Goal: Task Accomplishment & Management: Complete application form

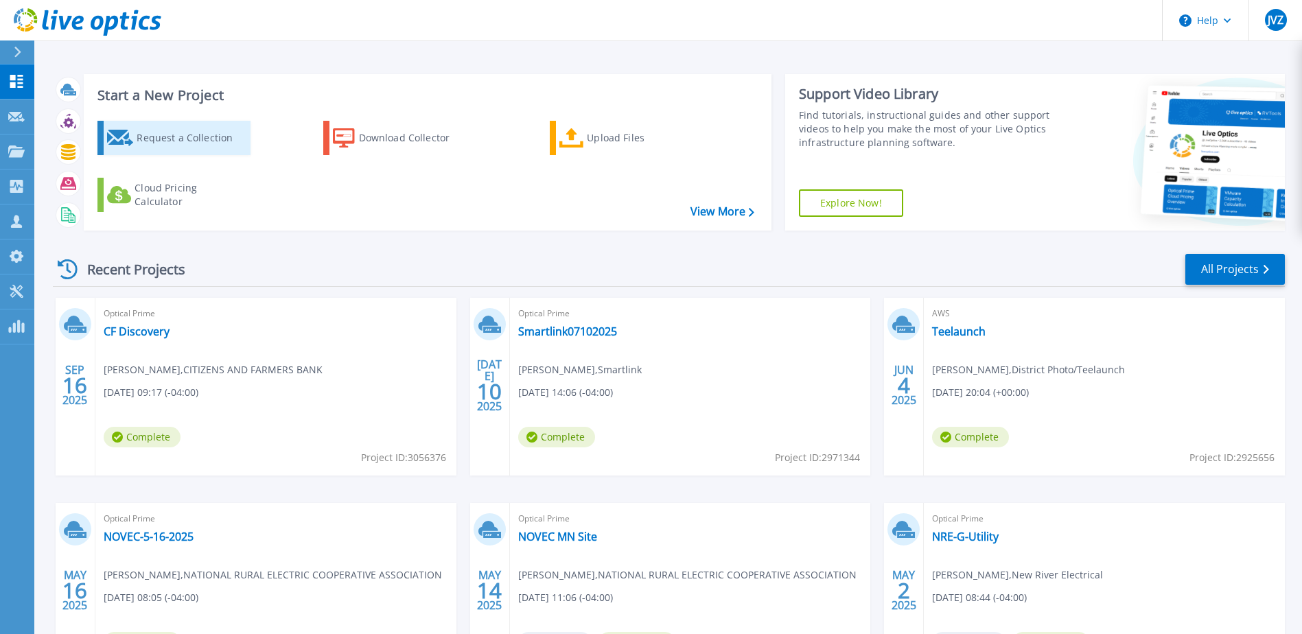
click at [159, 135] on div "Request a Collection" at bounding box center [192, 137] width 110 height 27
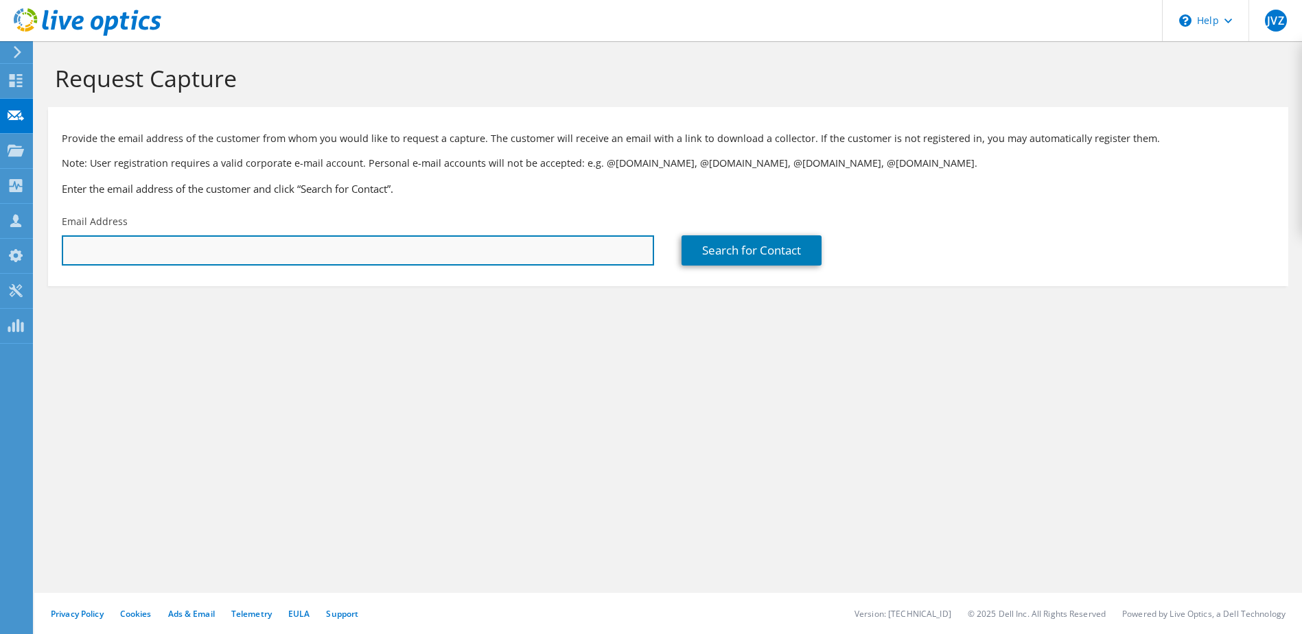
click at [513, 235] on input "text" at bounding box center [358, 250] width 592 height 30
type input "[EMAIL_ADDRESS][DOMAIN_NAME]"
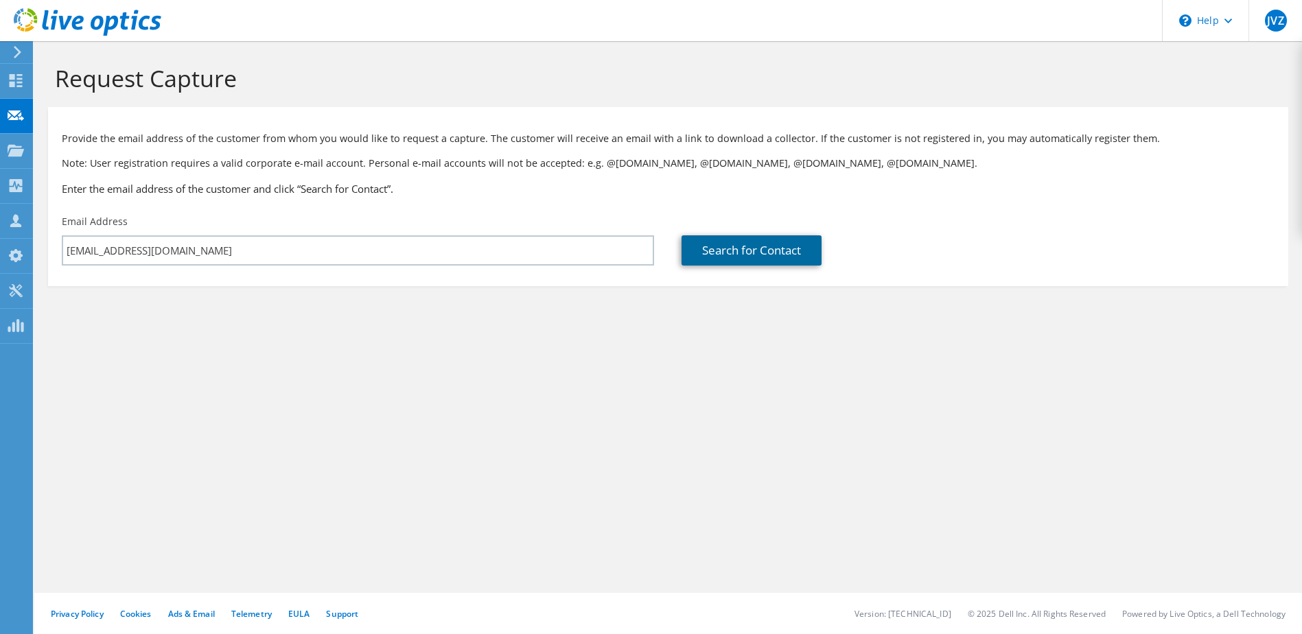
click at [747, 248] on link "Search for Contact" at bounding box center [751, 250] width 140 height 30
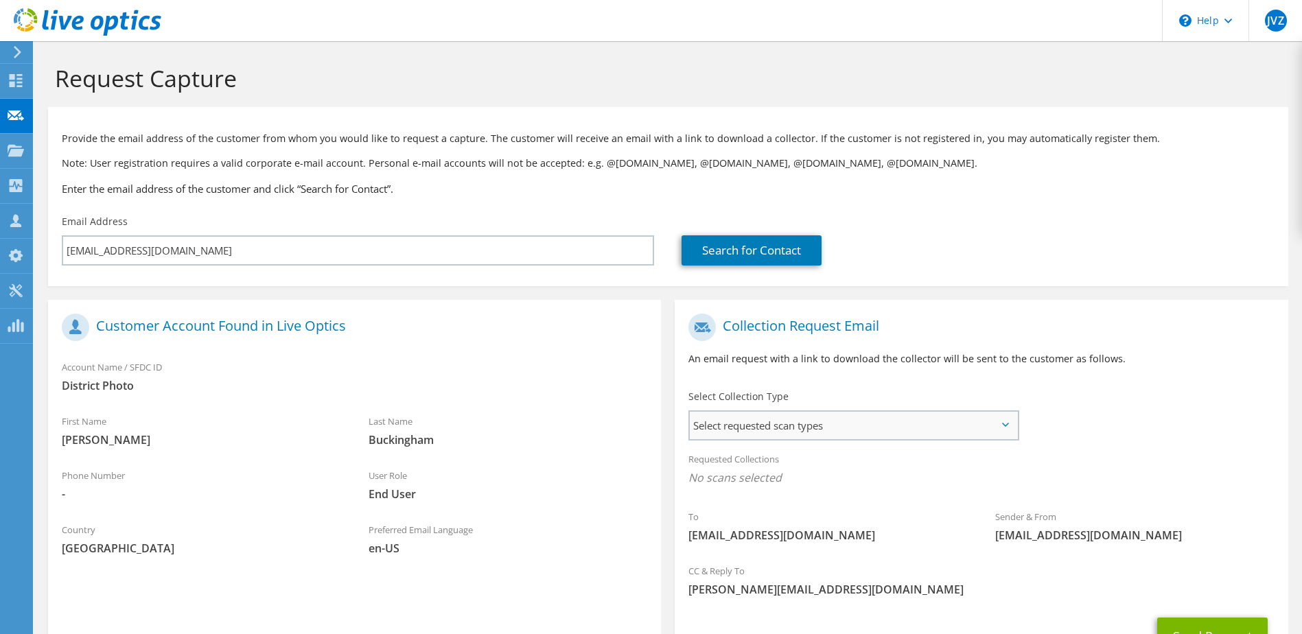
click at [970, 425] on span "Select requested scan types" at bounding box center [853, 425] width 327 height 27
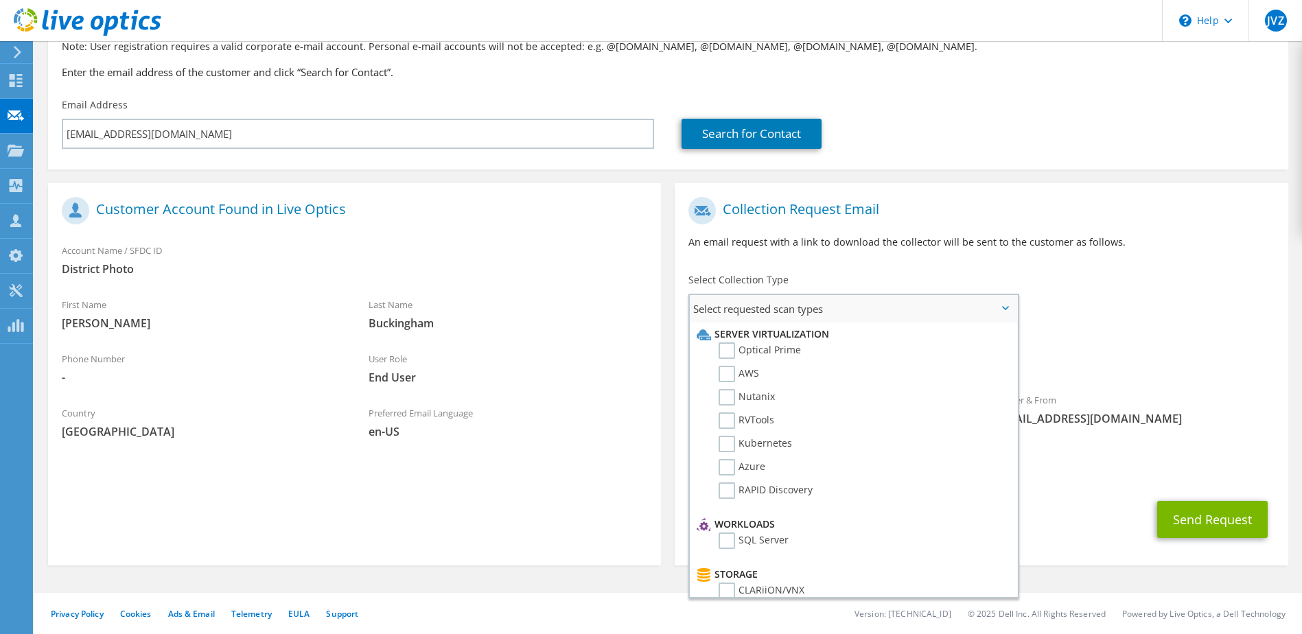
click at [1004, 314] on span "Select requested scan types" at bounding box center [853, 308] width 327 height 27
